Goal: Task Accomplishment & Management: Use online tool/utility

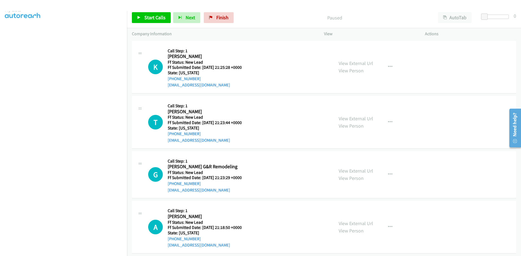
scroll to position [48, 0]
click at [157, 18] on span "Start Calls" at bounding box center [154, 17] width 21 height 6
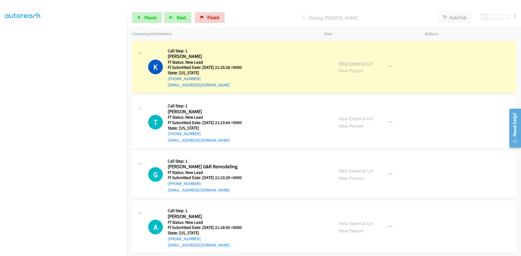
click at [369, 63] on link "View External Url" at bounding box center [356, 63] width 34 height 6
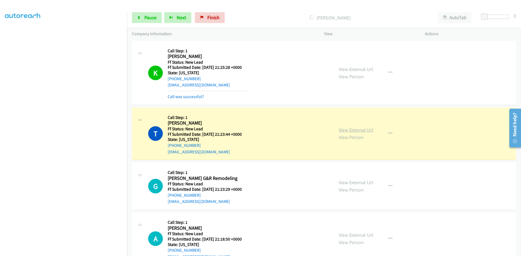
click at [350, 132] on link "View External Url" at bounding box center [356, 130] width 34 height 6
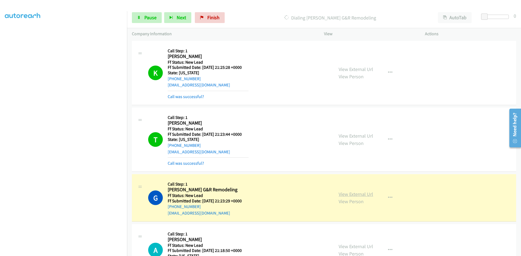
click at [368, 194] on link "View External Url" at bounding box center [356, 194] width 34 height 6
click at [146, 18] on span "Pause" at bounding box center [150, 17] width 12 height 6
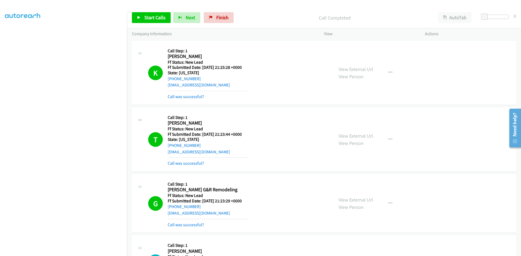
click at [199, 93] on mb0 "Call was successful?" at bounding box center [208, 95] width 81 height 9
click at [200, 97] on link "Call was successful?" at bounding box center [186, 96] width 36 height 5
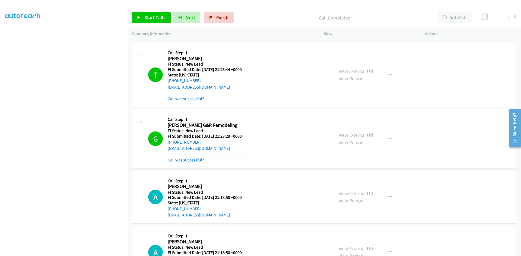
scroll to position [54, 0]
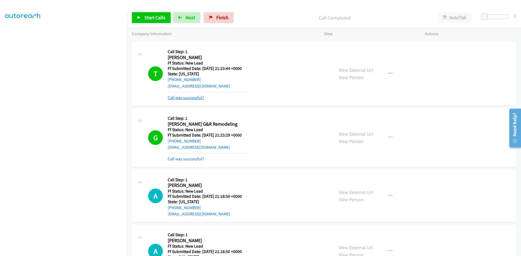
click at [198, 98] on link "Call was successful?" at bounding box center [186, 97] width 36 height 5
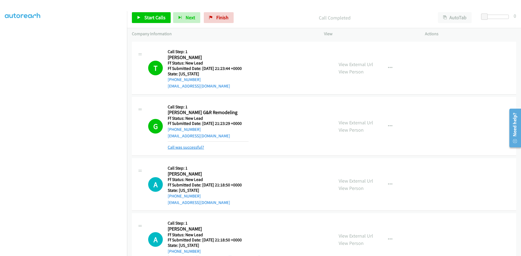
click at [197, 146] on link "Call was successful?" at bounding box center [186, 147] width 36 height 5
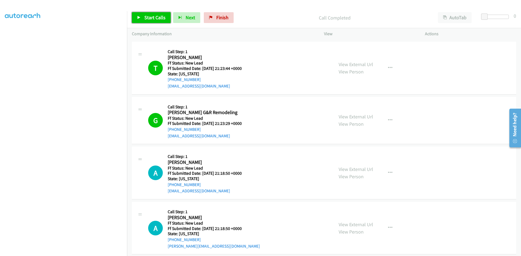
click at [138, 16] on icon at bounding box center [139, 18] width 4 height 4
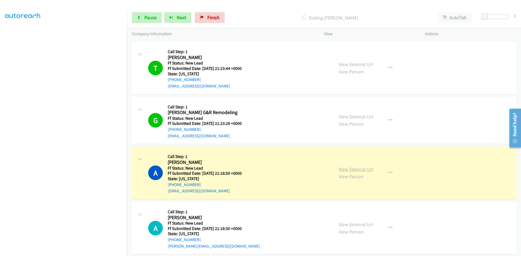
click at [365, 170] on link "View External Url" at bounding box center [356, 169] width 34 height 6
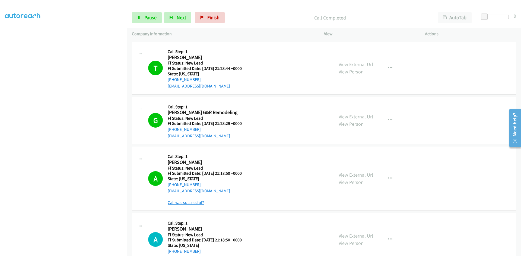
click at [189, 201] on link "Call was successful?" at bounding box center [186, 202] width 36 height 5
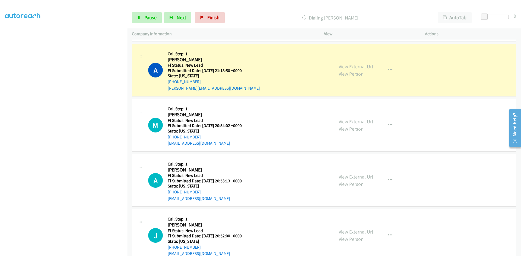
scroll to position [217, 0]
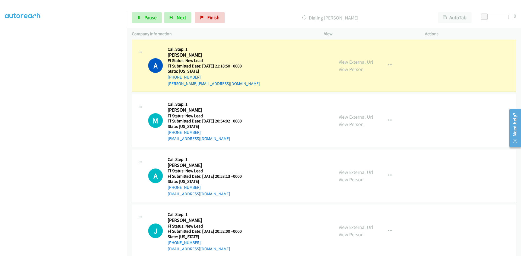
click at [363, 60] on link "View External Url" at bounding box center [356, 62] width 34 height 6
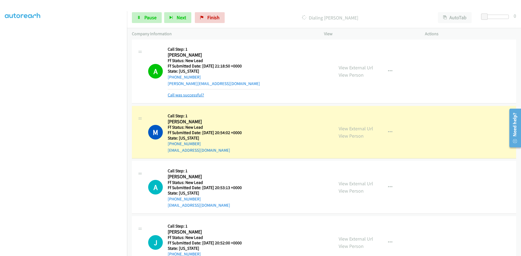
click at [197, 96] on link "Call was successful?" at bounding box center [186, 95] width 36 height 5
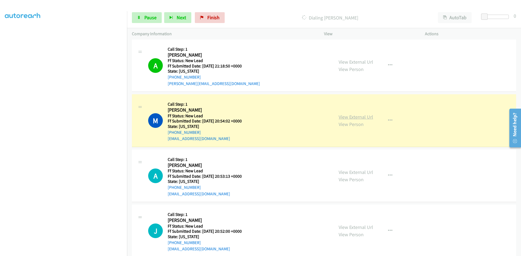
click at [356, 117] on link "View External Url" at bounding box center [356, 117] width 34 height 6
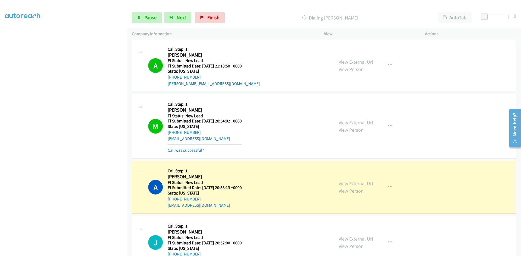
click at [194, 148] on link "Call was successful?" at bounding box center [186, 150] width 36 height 5
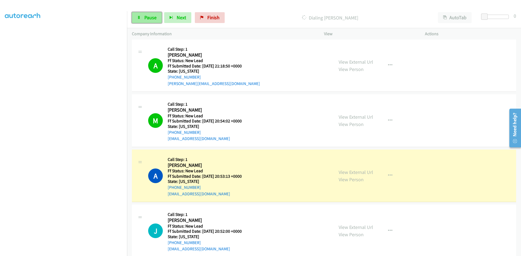
click at [151, 17] on span "Pause" at bounding box center [150, 17] width 12 height 6
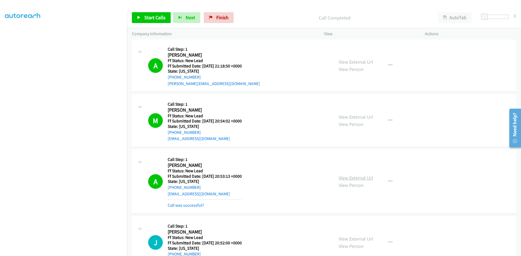
click at [362, 180] on link "View External Url" at bounding box center [356, 178] width 34 height 6
click at [198, 207] on link "Call was successful?" at bounding box center [186, 205] width 36 height 5
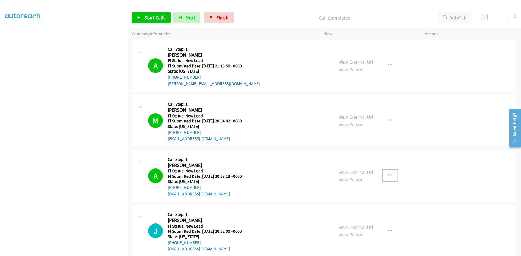
click at [390, 175] on icon "button" at bounding box center [390, 176] width 4 height 4
click at [344, 224] on link "Add to do not call list" at bounding box center [361, 222] width 72 height 11
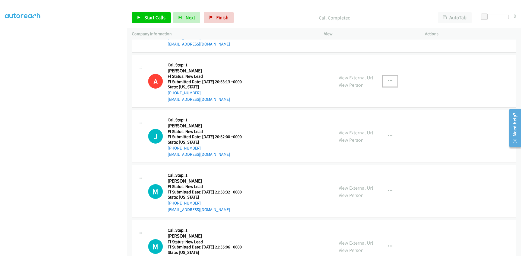
scroll to position [353, 0]
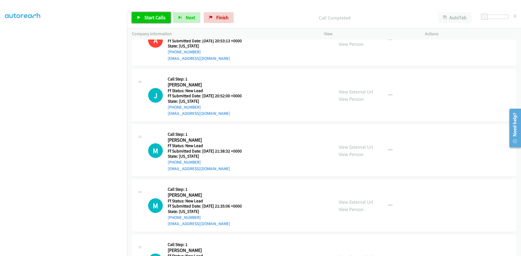
click at [141, 18] on link "Start Calls" at bounding box center [151, 17] width 39 height 11
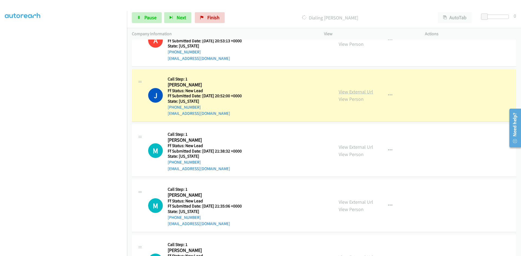
click at [359, 91] on link "View External Url" at bounding box center [356, 92] width 34 height 6
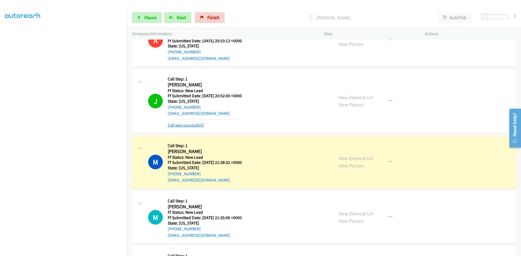
click at [198, 125] on link "Call was successful?" at bounding box center [186, 125] width 36 height 5
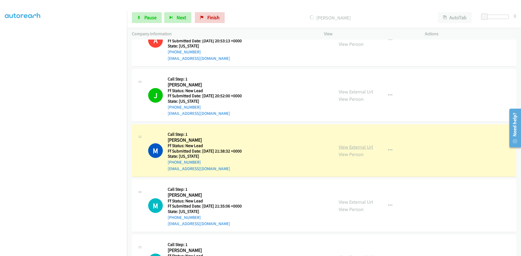
click at [348, 146] on link "View External Url" at bounding box center [356, 147] width 34 height 6
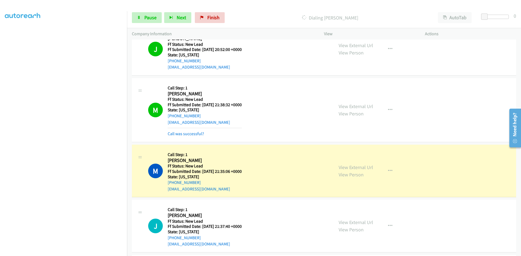
scroll to position [407, 0]
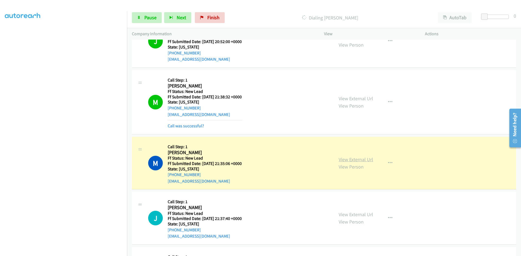
click at [348, 160] on link "View External Url" at bounding box center [356, 160] width 34 height 6
click at [171, 127] on link "Call was successful?" at bounding box center [186, 125] width 36 height 5
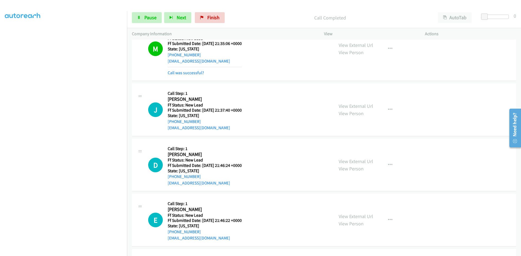
scroll to position [521, 0]
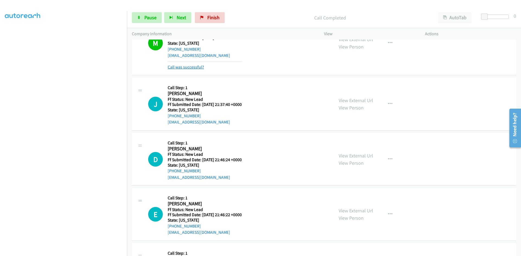
click at [201, 67] on link "Call was successful?" at bounding box center [186, 67] width 36 height 5
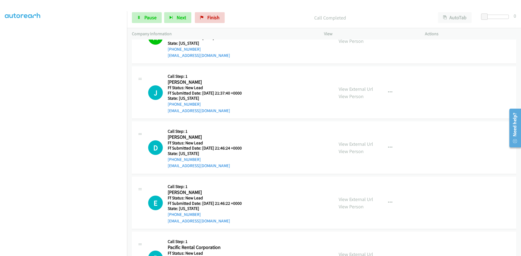
scroll to position [515, 0]
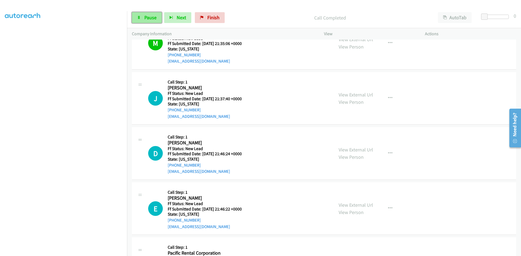
click at [149, 16] on span "Pause" at bounding box center [150, 17] width 12 height 6
click at [160, 18] on span "Start Calls" at bounding box center [154, 17] width 21 height 6
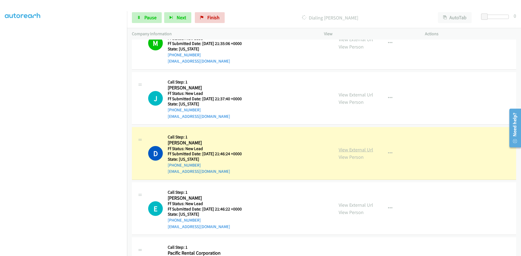
click at [367, 151] on link "View External Url" at bounding box center [356, 150] width 34 height 6
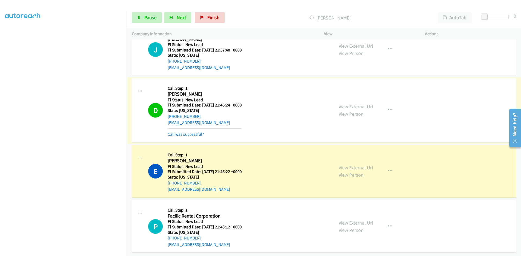
scroll to position [569, 0]
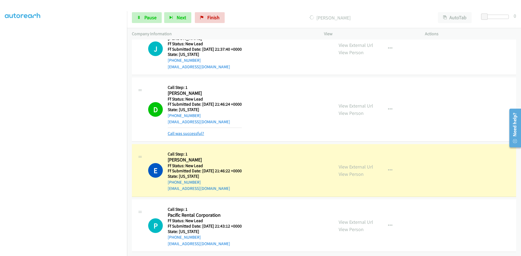
click at [195, 131] on link "Call was successful?" at bounding box center [186, 133] width 36 height 5
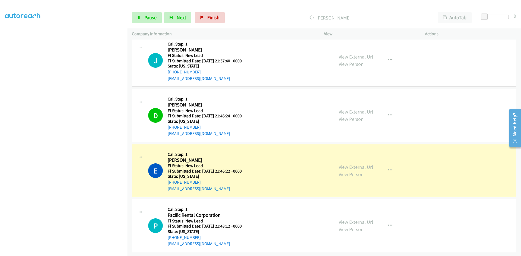
click at [355, 164] on link "View External Url" at bounding box center [356, 167] width 34 height 6
click at [138, 18] on icon at bounding box center [139, 18] width 4 height 4
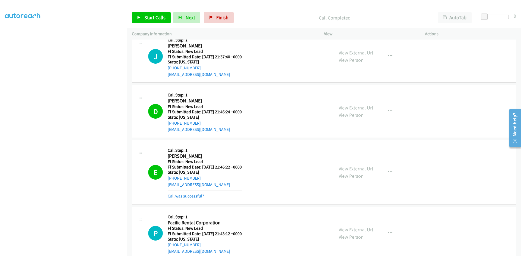
scroll to position [569, 0]
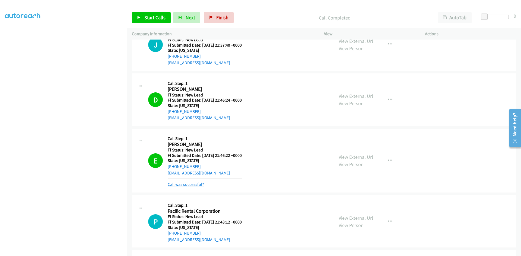
click at [199, 187] on link "Call was successful?" at bounding box center [186, 184] width 36 height 5
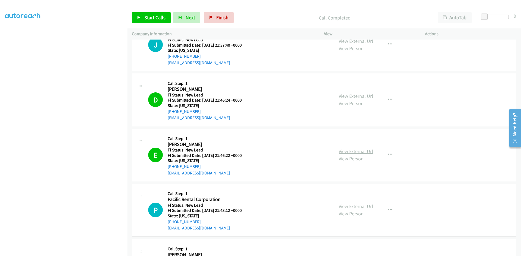
click at [365, 152] on link "View External Url" at bounding box center [356, 151] width 34 height 6
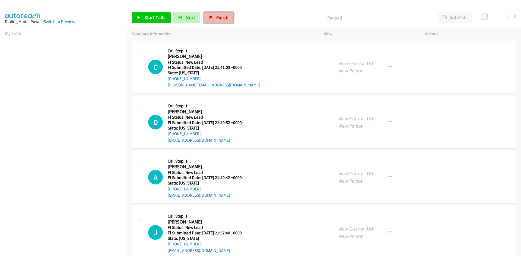
click at [215, 16] on link "Finish" at bounding box center [219, 17] width 30 height 11
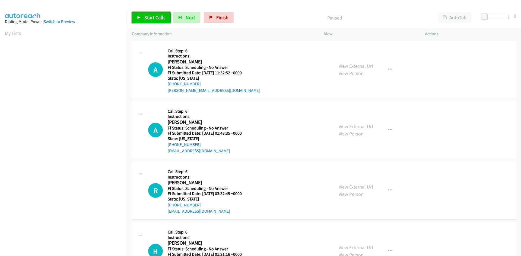
click at [146, 15] on span "Start Calls" at bounding box center [154, 17] width 21 height 6
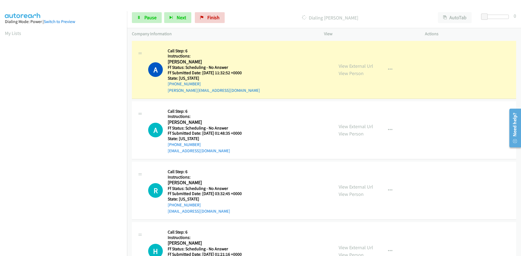
scroll to position [48, 0]
click at [358, 67] on link "View External Url" at bounding box center [356, 66] width 34 height 6
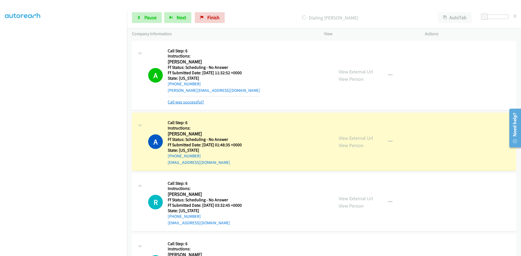
click at [190, 103] on link "Call was successful?" at bounding box center [186, 102] width 36 height 5
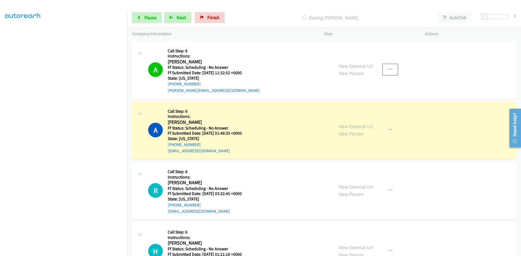
click at [388, 69] on icon "button" at bounding box center [390, 70] width 4 height 4
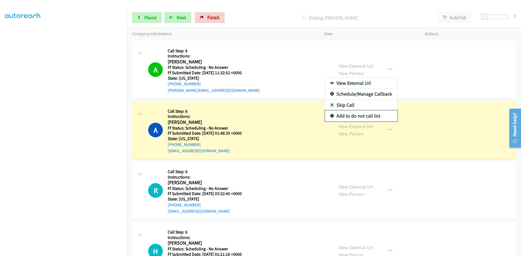
click at [352, 114] on link "Add to do not call list" at bounding box center [361, 116] width 72 height 11
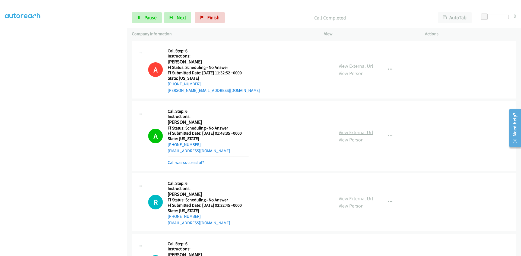
click at [364, 125] on div "View External Url View Person View External Url Email Schedule/Manage Callback …" at bounding box center [387, 136] width 106 height 60
click at [365, 133] on link "View External Url" at bounding box center [356, 132] width 34 height 6
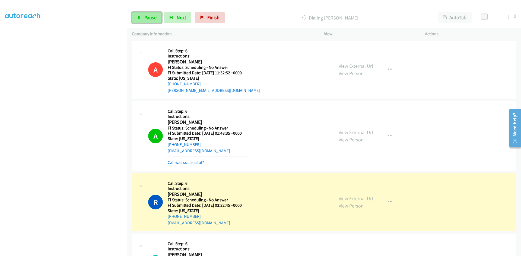
click at [137, 19] on link "Pause" at bounding box center [147, 17] width 30 height 11
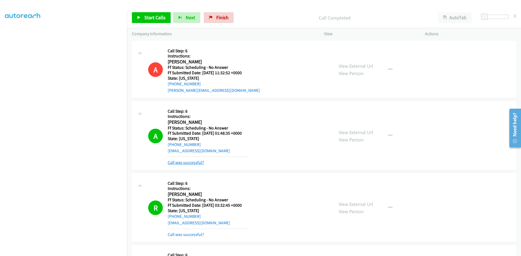
click at [181, 162] on link "Call was successful?" at bounding box center [186, 162] width 36 height 5
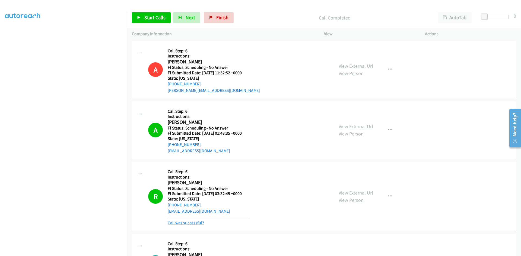
click at [198, 222] on link "Call was successful?" at bounding box center [186, 223] width 36 height 5
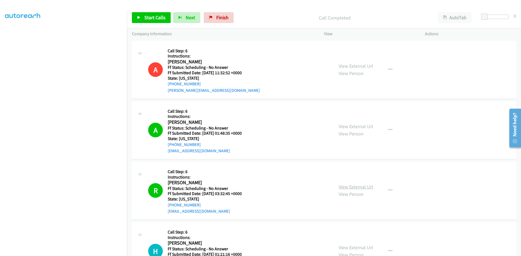
click at [345, 185] on link "View External Url" at bounding box center [356, 187] width 34 height 6
click at [388, 190] on icon "button" at bounding box center [390, 191] width 4 height 4
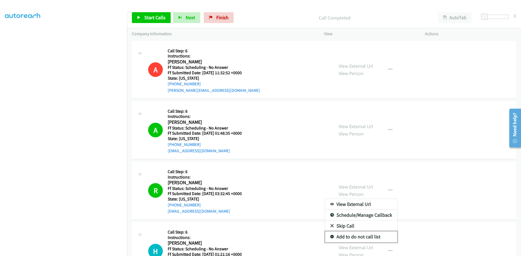
click at [352, 236] on link "Add to do not call list" at bounding box center [361, 237] width 72 height 11
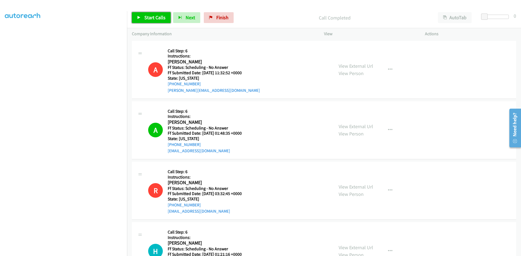
click at [157, 19] on span "Start Calls" at bounding box center [154, 17] width 21 height 6
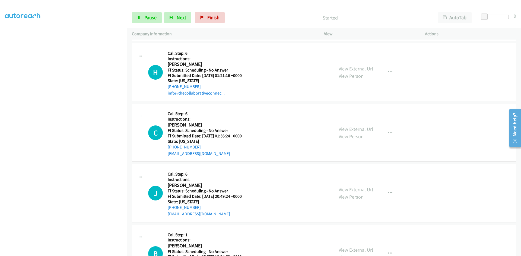
scroll to position [190, 0]
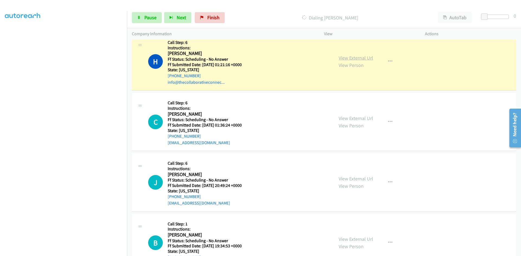
click at [348, 60] on link "View External Url" at bounding box center [356, 58] width 34 height 6
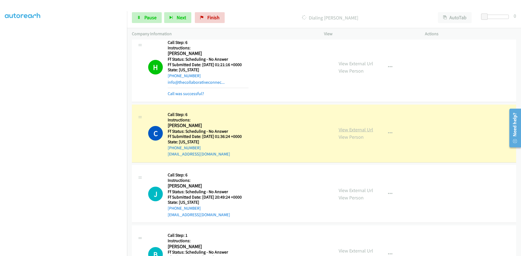
click at [351, 131] on link "View External Url" at bounding box center [356, 130] width 34 height 6
click at [186, 94] on link "Call was successful?" at bounding box center [186, 93] width 36 height 5
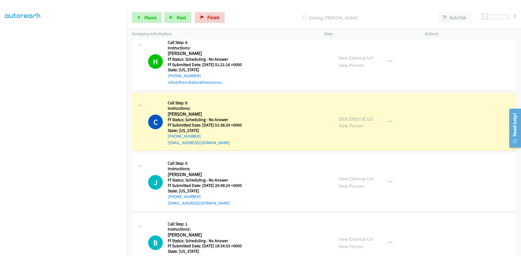
click at [356, 121] on link "View External Url" at bounding box center [356, 118] width 34 height 6
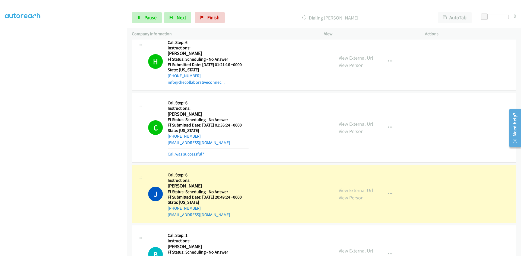
click at [174, 155] on link "Call was successful?" at bounding box center [186, 154] width 36 height 5
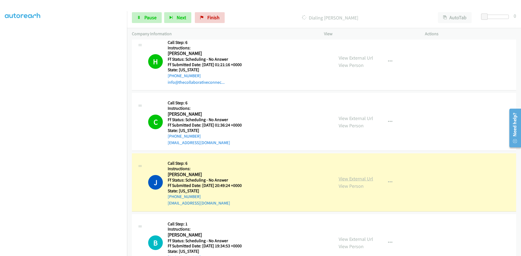
click at [340, 179] on link "View External Url" at bounding box center [356, 179] width 34 height 6
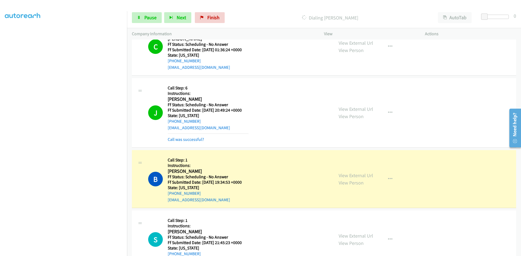
scroll to position [271, 0]
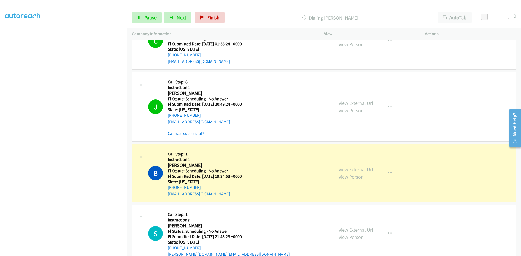
click at [190, 134] on link "Call was successful?" at bounding box center [186, 133] width 36 height 5
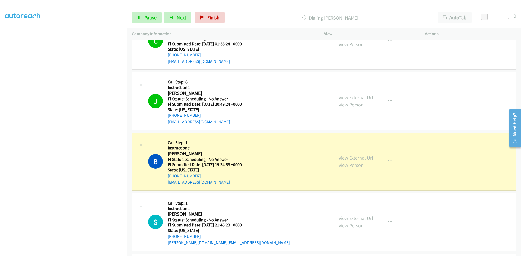
click at [343, 157] on link "View External Url" at bounding box center [356, 158] width 34 height 6
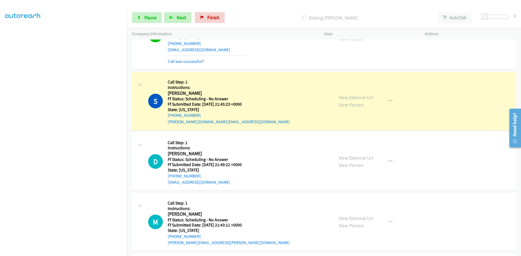
scroll to position [407, 0]
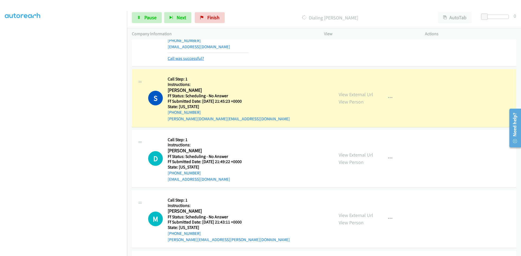
click at [181, 60] on link "Call was successful?" at bounding box center [186, 58] width 36 height 5
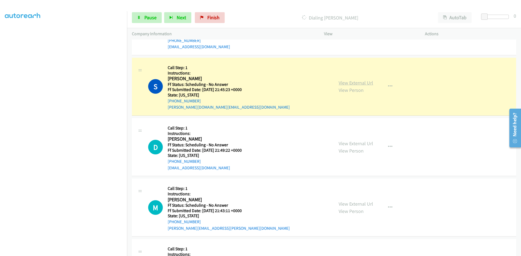
click at [352, 84] on link "View External Url" at bounding box center [356, 83] width 34 height 6
click at [153, 15] on span "Pause" at bounding box center [150, 17] width 12 height 6
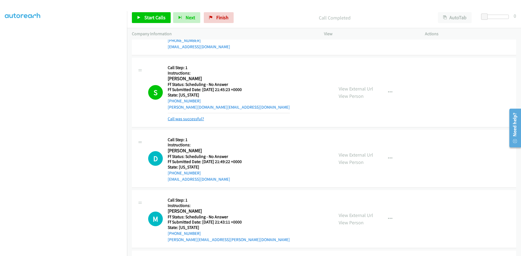
click at [195, 119] on link "Call was successful?" at bounding box center [186, 118] width 36 height 5
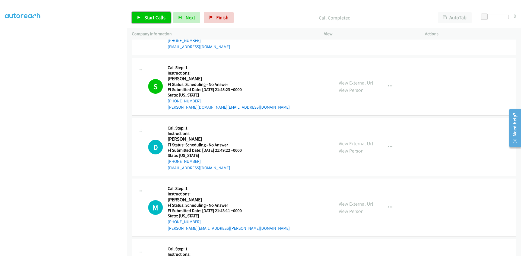
click at [154, 15] on span "Start Calls" at bounding box center [154, 17] width 21 height 6
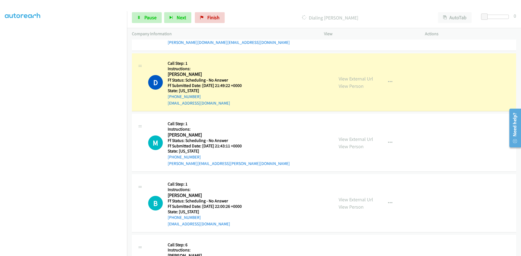
scroll to position [488, 0]
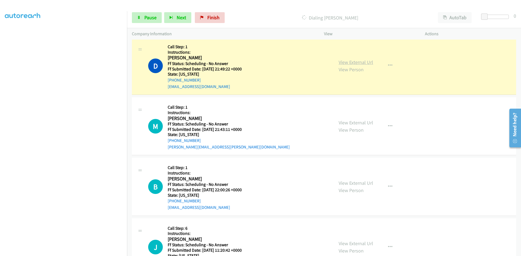
click at [360, 63] on link "View External Url" at bounding box center [356, 62] width 34 height 6
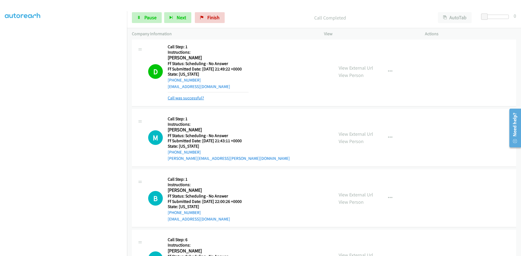
click at [196, 97] on link "Call was successful?" at bounding box center [186, 97] width 36 height 5
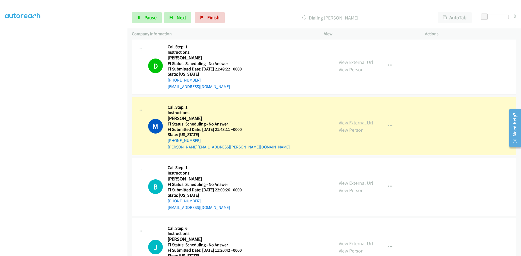
click at [365, 125] on link "View External Url" at bounding box center [356, 123] width 34 height 6
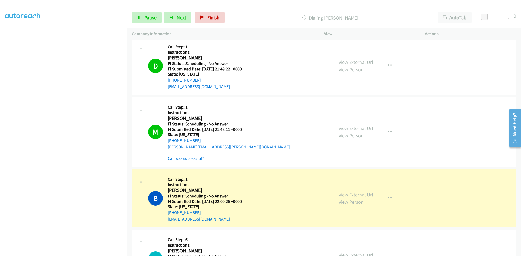
click at [177, 159] on link "Call was successful?" at bounding box center [186, 158] width 36 height 5
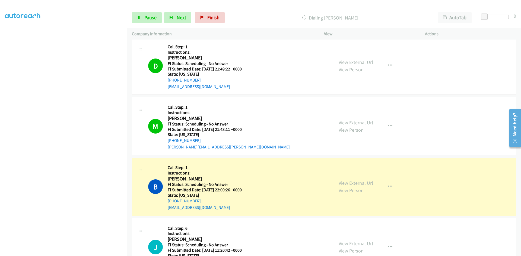
click at [359, 184] on link "View External Url" at bounding box center [356, 183] width 34 height 6
click at [141, 18] on icon at bounding box center [139, 18] width 4 height 4
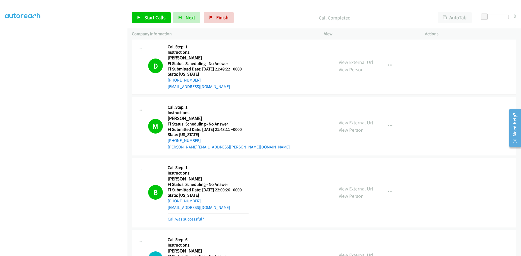
click at [187, 218] on link "Call was successful?" at bounding box center [186, 219] width 36 height 5
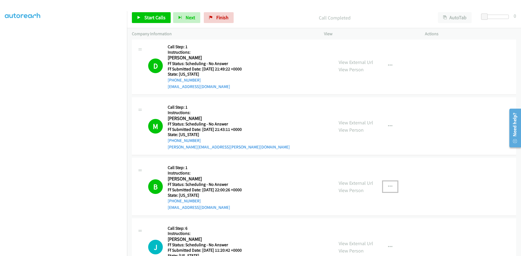
click at [388, 183] on button "button" at bounding box center [390, 186] width 15 height 11
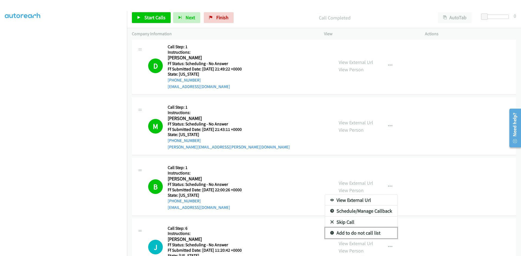
click at [343, 234] on link "Add to do not call list" at bounding box center [361, 233] width 72 height 11
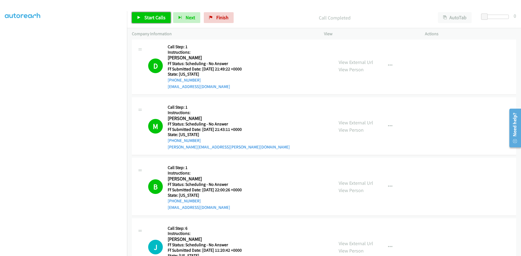
click at [166, 18] on link "Start Calls" at bounding box center [151, 17] width 39 height 11
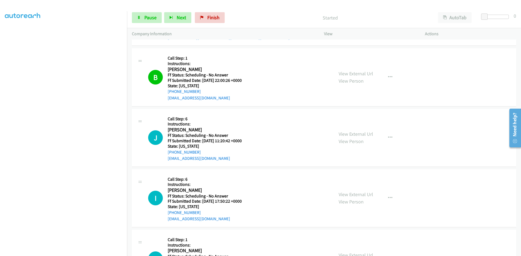
scroll to position [597, 0]
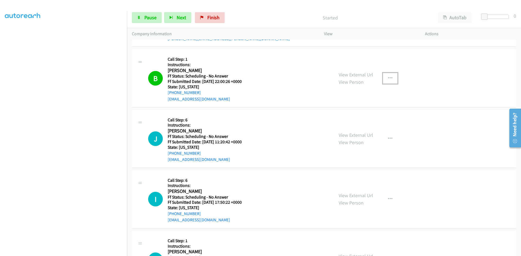
click at [388, 79] on icon "button" at bounding box center [390, 78] width 4 height 4
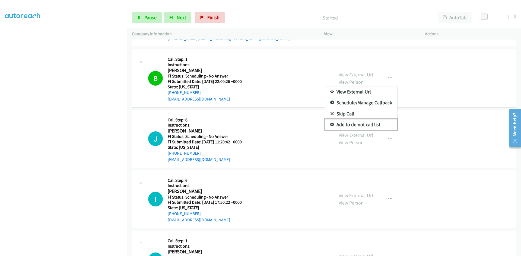
click at [356, 127] on link "Add to do not call list" at bounding box center [361, 124] width 72 height 11
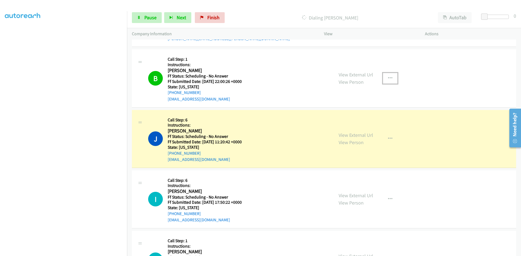
click at [391, 77] on button "button" at bounding box center [390, 78] width 15 height 11
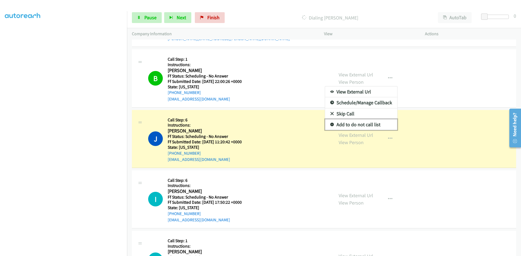
click at [336, 124] on link "Add to do not call list" at bounding box center [361, 124] width 72 height 11
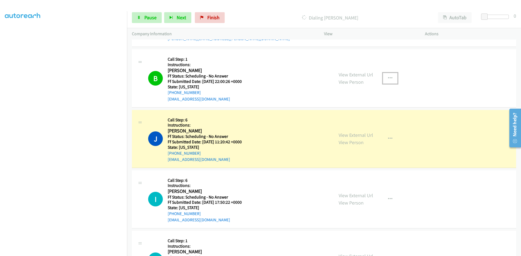
drag, startPoint x: 388, startPoint y: 78, endPoint x: 385, endPoint y: 79, distance: 2.7
click at [388, 78] on icon "button" at bounding box center [390, 78] width 4 height 4
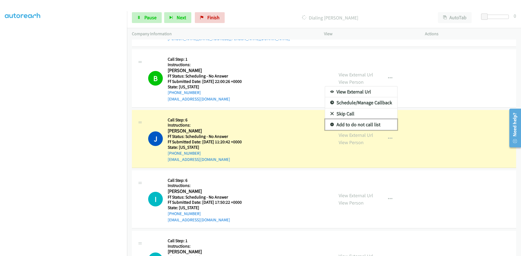
click at [330, 125] on icon at bounding box center [332, 125] width 4 height 4
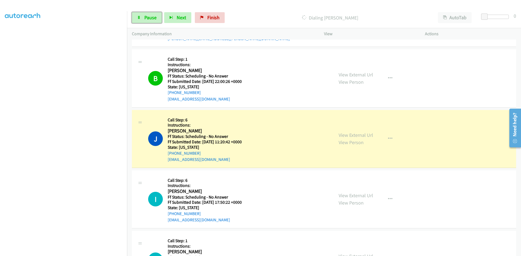
drag, startPoint x: 154, startPoint y: 16, endPoint x: 145, endPoint y: 28, distance: 15.0
click at [154, 16] on span "Pause" at bounding box center [150, 17] width 12 height 6
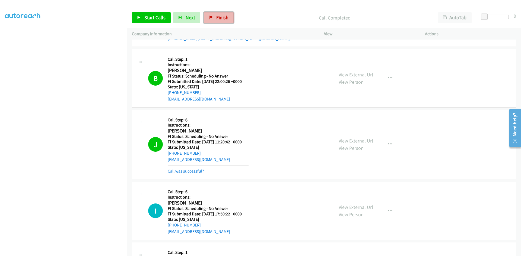
click at [216, 18] on span "Finish" at bounding box center [222, 17] width 12 height 6
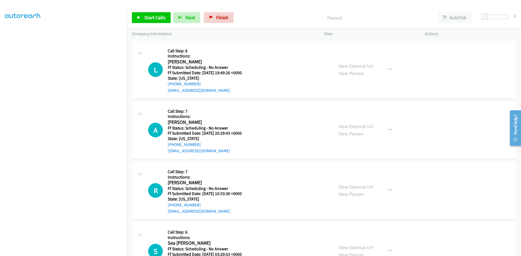
scroll to position [48, 0]
click at [157, 18] on span "Start Calls" at bounding box center [154, 17] width 21 height 6
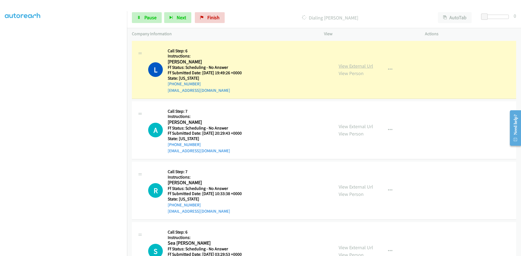
click at [365, 66] on link "View External Url" at bounding box center [356, 66] width 34 height 6
click at [147, 18] on span "Pause" at bounding box center [150, 17] width 12 height 6
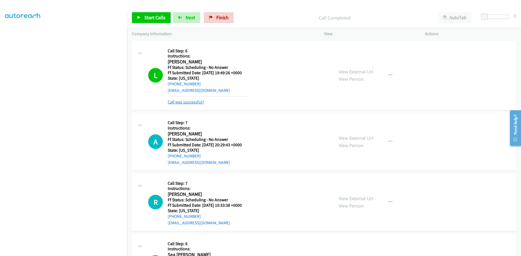
click at [181, 104] on link "Call was successful?" at bounding box center [186, 102] width 36 height 5
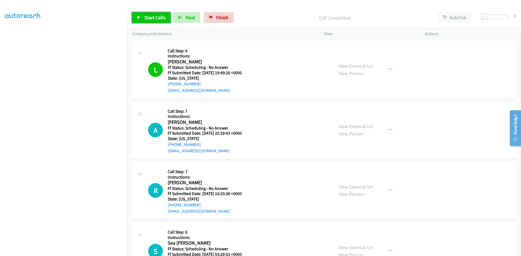
click at [152, 15] on span "Start Calls" at bounding box center [154, 17] width 21 height 6
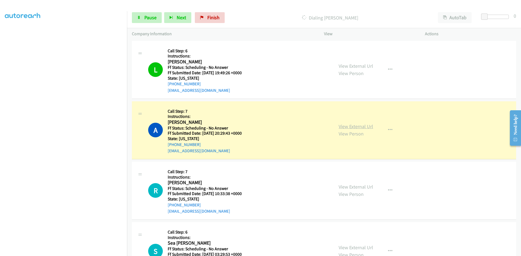
click at [369, 128] on link "View External Url" at bounding box center [356, 126] width 34 height 6
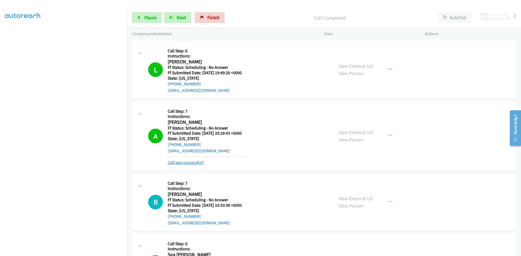
click at [178, 162] on link "Call was successful?" at bounding box center [186, 162] width 36 height 5
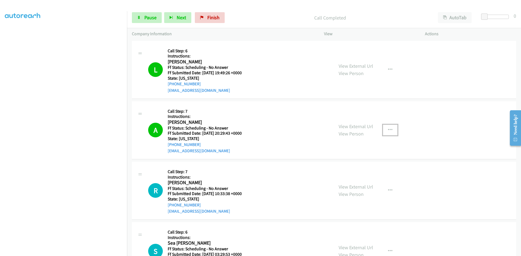
click at [388, 129] on icon "button" at bounding box center [390, 130] width 4 height 4
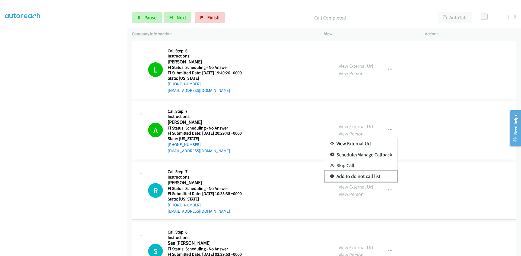
click at [345, 176] on link "Add to do not call list" at bounding box center [361, 176] width 72 height 11
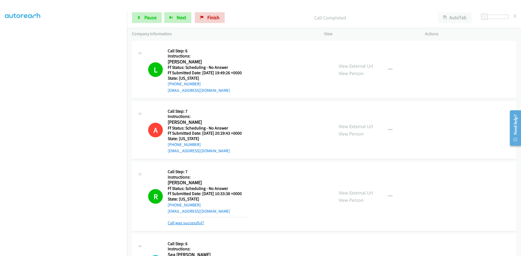
click at [189, 221] on link "Call was successful?" at bounding box center [186, 223] width 36 height 5
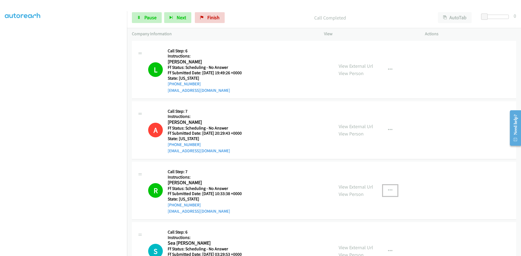
click at [388, 189] on icon "button" at bounding box center [390, 191] width 4 height 4
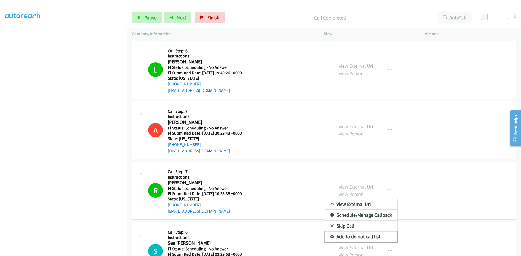
click at [346, 238] on link "Add to do not call list" at bounding box center [361, 237] width 72 height 11
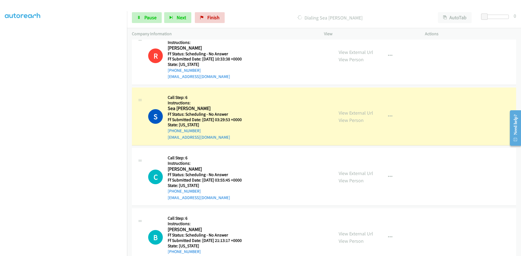
scroll to position [136, 0]
click at [360, 110] on link "View External Url" at bounding box center [356, 112] width 34 height 6
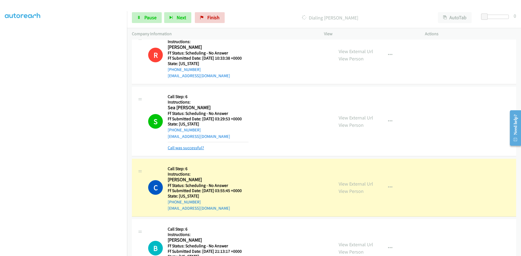
click at [202, 149] on link "Call was successful?" at bounding box center [186, 147] width 36 height 5
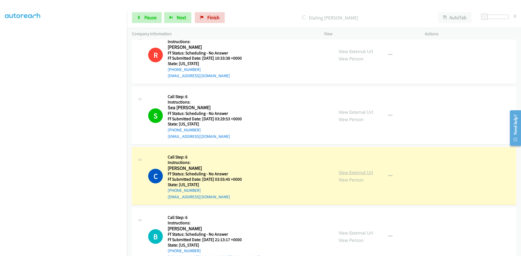
click at [359, 173] on link "View External Url" at bounding box center [356, 173] width 34 height 6
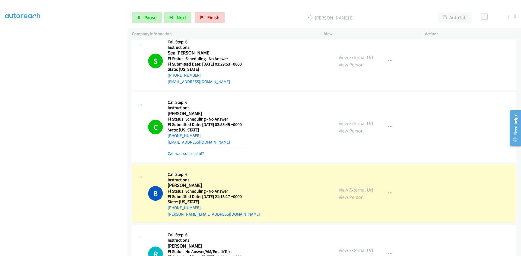
scroll to position [244, 0]
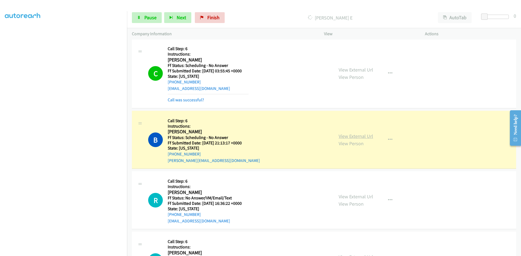
click at [341, 137] on link "View External Url" at bounding box center [356, 136] width 34 height 6
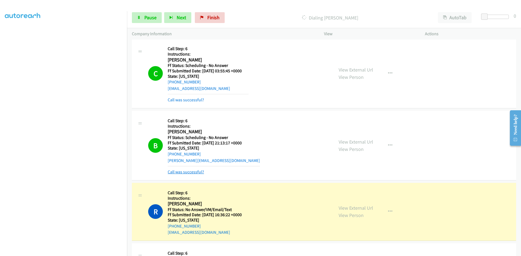
click at [184, 174] on link "Call was successful?" at bounding box center [186, 172] width 36 height 5
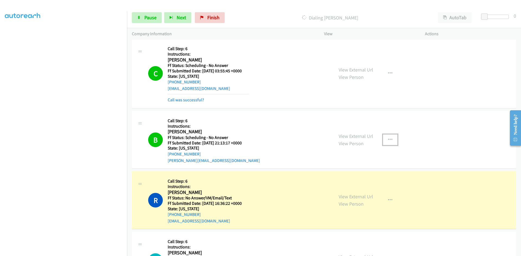
click at [389, 138] on icon "button" at bounding box center [390, 140] width 4 height 4
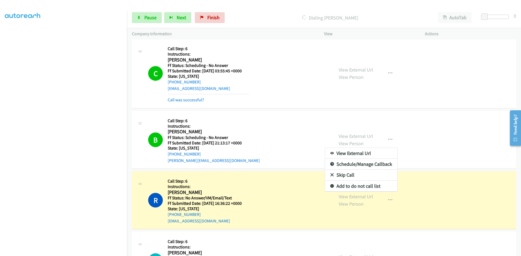
click at [390, 138] on div at bounding box center [260, 128] width 521 height 256
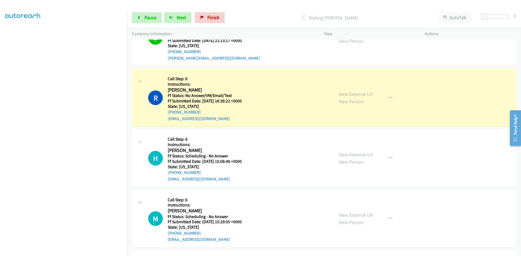
scroll to position [353, 0]
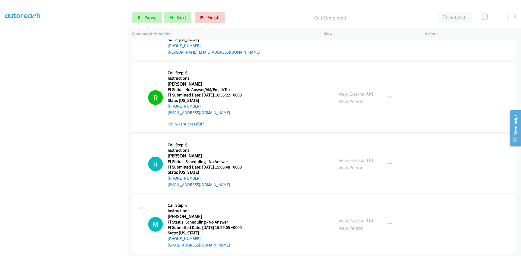
click at [359, 89] on div "View External Url View Person View External Url Email Schedule/Manage Callback …" at bounding box center [387, 98] width 106 height 60
click at [358, 93] on link "View External Url" at bounding box center [356, 94] width 34 height 6
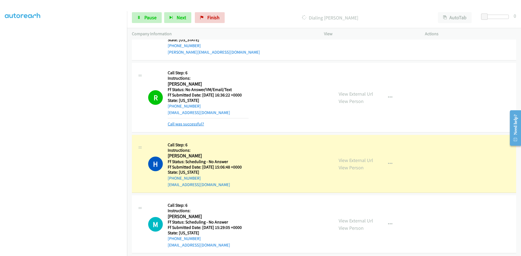
click at [180, 126] on link "Call was successful?" at bounding box center [186, 124] width 36 height 5
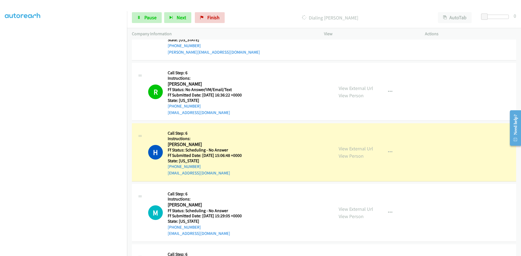
click at [372, 149] on div "View External Url View Person View External Url Email Schedule/Manage Callback …" at bounding box center [387, 152] width 106 height 48
click at [369, 150] on link "View External Url" at bounding box center [356, 149] width 34 height 6
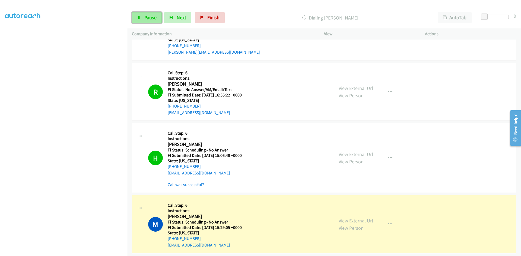
click at [153, 15] on span "Pause" at bounding box center [150, 17] width 12 height 6
